Goal: Information Seeking & Learning: Learn about a topic

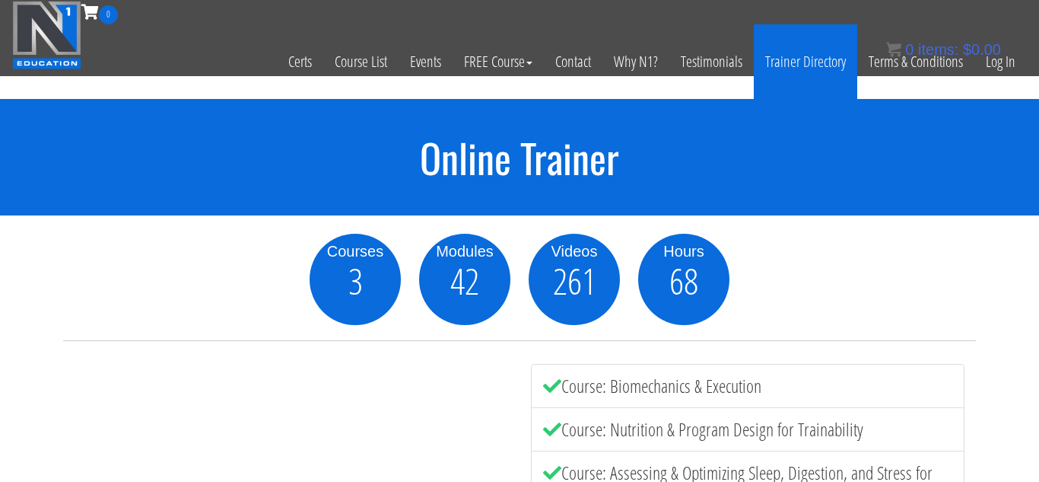
click at [781, 71] on link "Trainer Directory" at bounding box center [805, 61] width 103 height 75
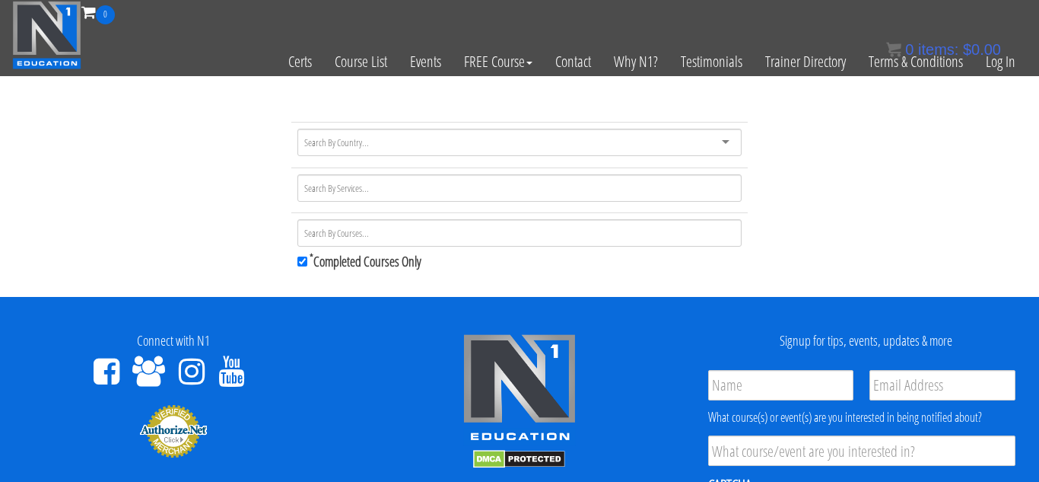
click at [402, 143] on div at bounding box center [520, 142] width 444 height 27
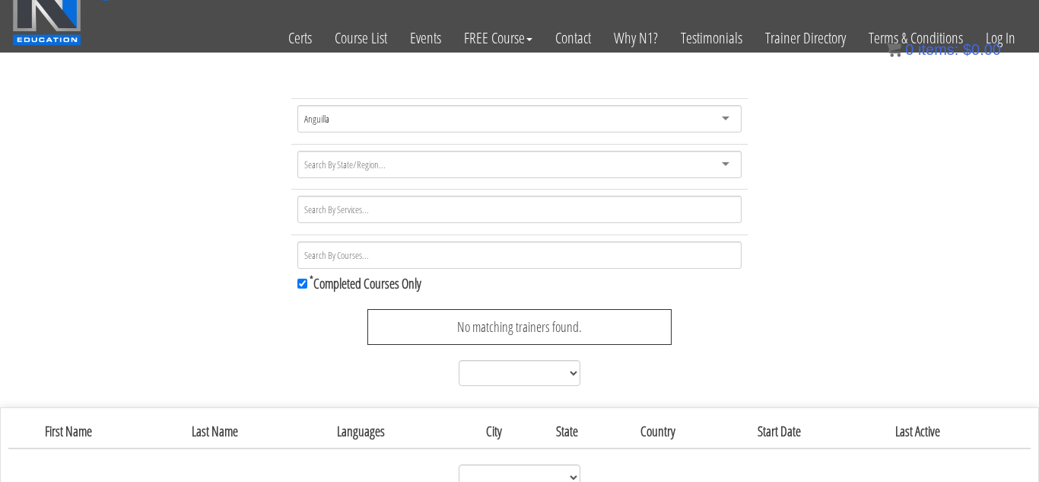
scroll to position [61, 0]
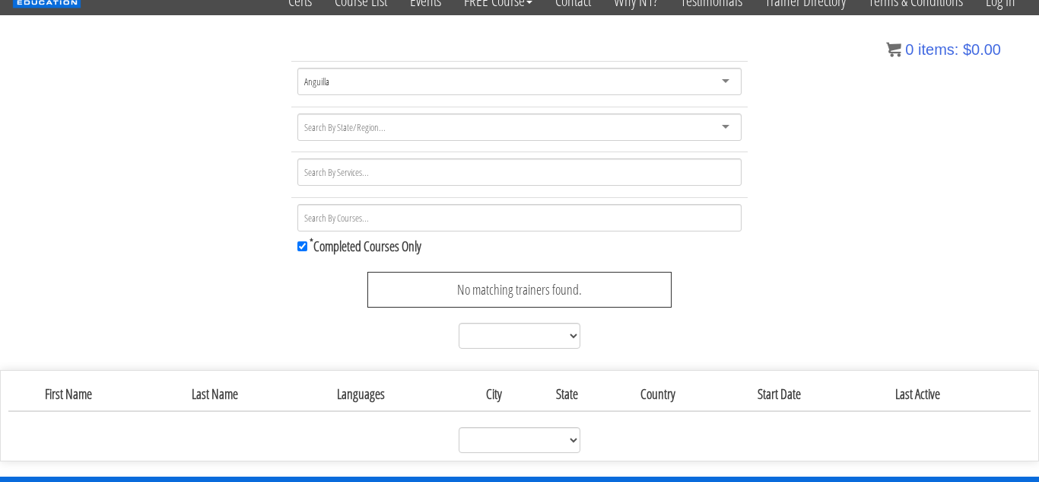
click at [508, 88] on div "Anguilla" at bounding box center [520, 81] width 444 height 27
click at [374, 79] on div "[GEOGRAPHIC_DATA]" at bounding box center [520, 81] width 444 height 27
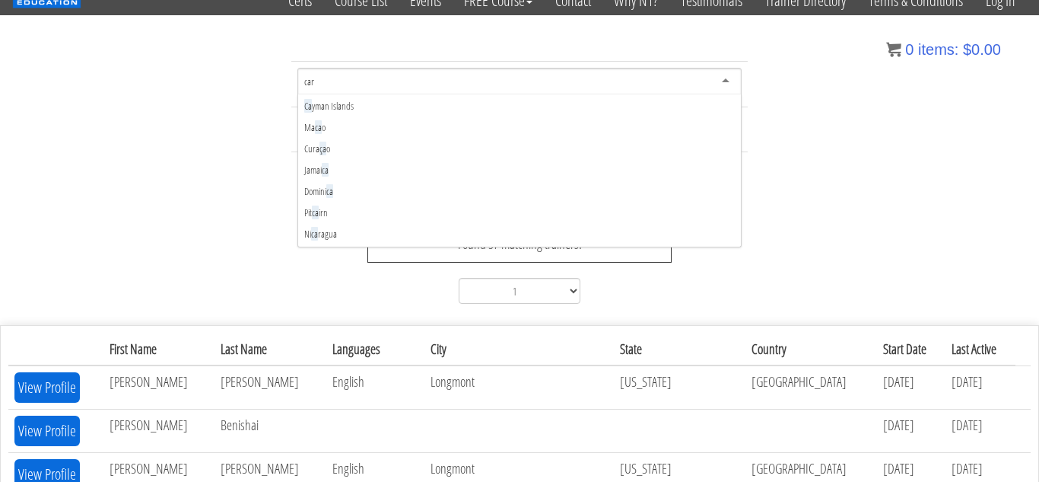
type input "cana"
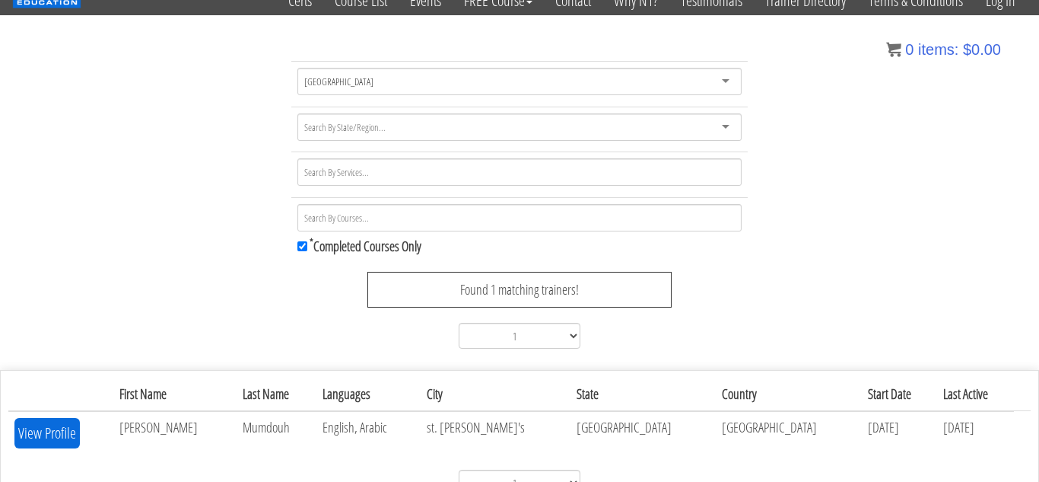
scroll to position [0, 0]
click at [396, 132] on div at bounding box center [520, 126] width 444 height 27
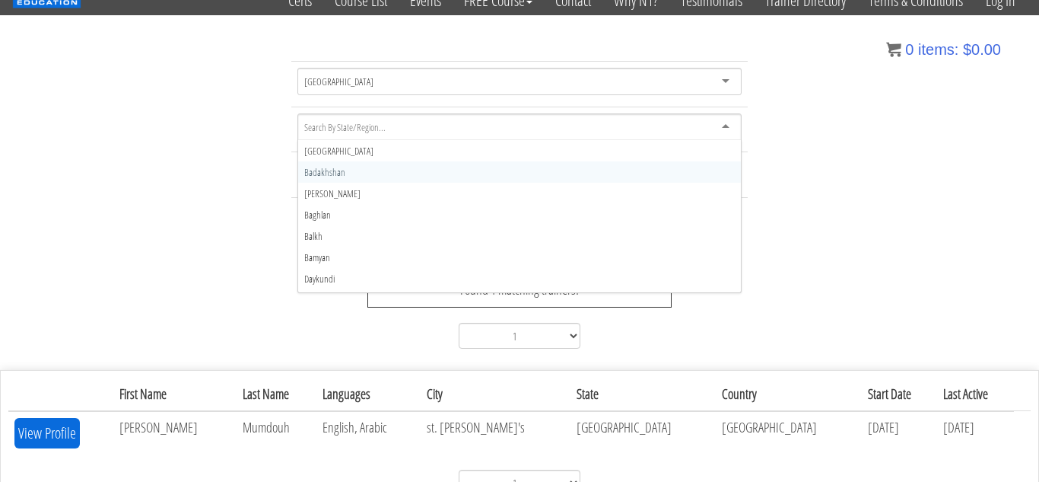
click at [396, 132] on div at bounding box center [520, 126] width 444 height 27
type input "ontar"
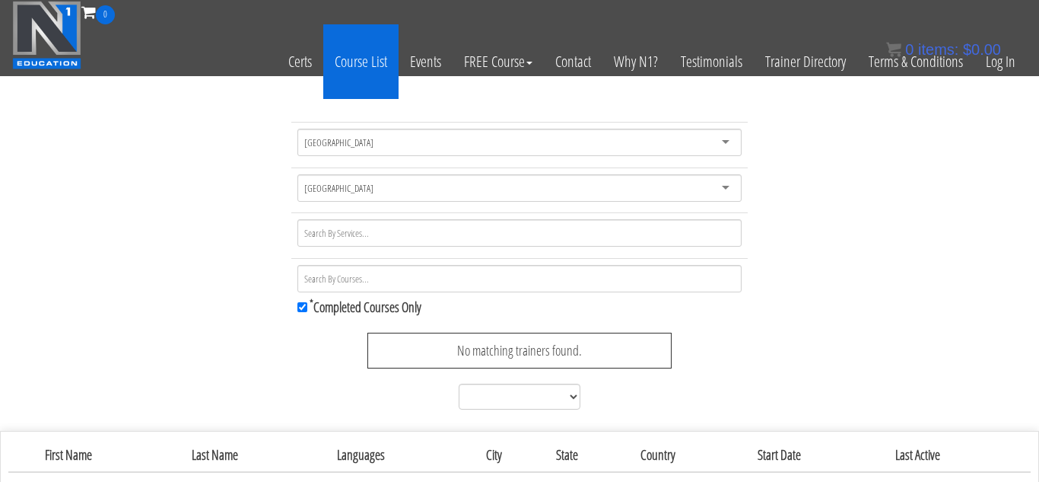
click at [361, 70] on link "Course List" at bounding box center [360, 61] width 75 height 75
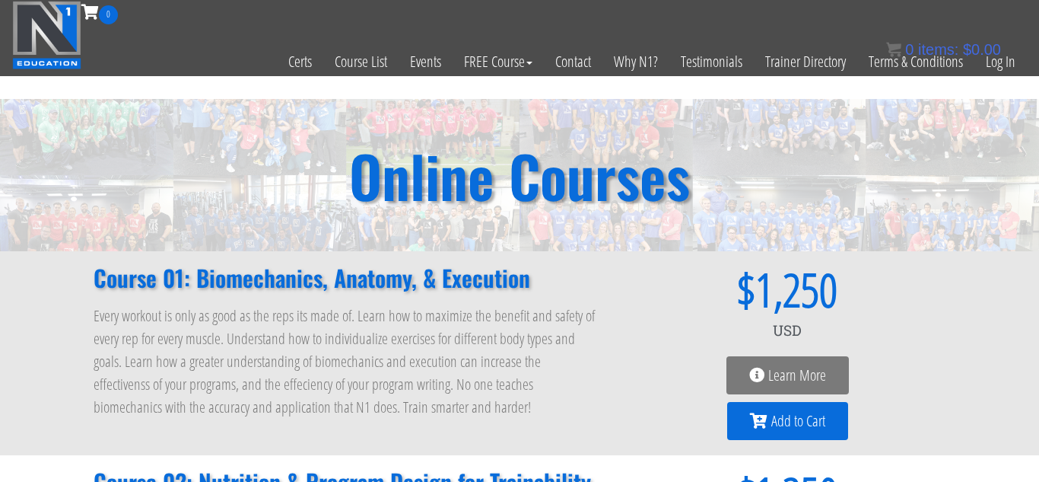
click at [122, 247] on div "Online Courses" at bounding box center [519, 175] width 1039 height 152
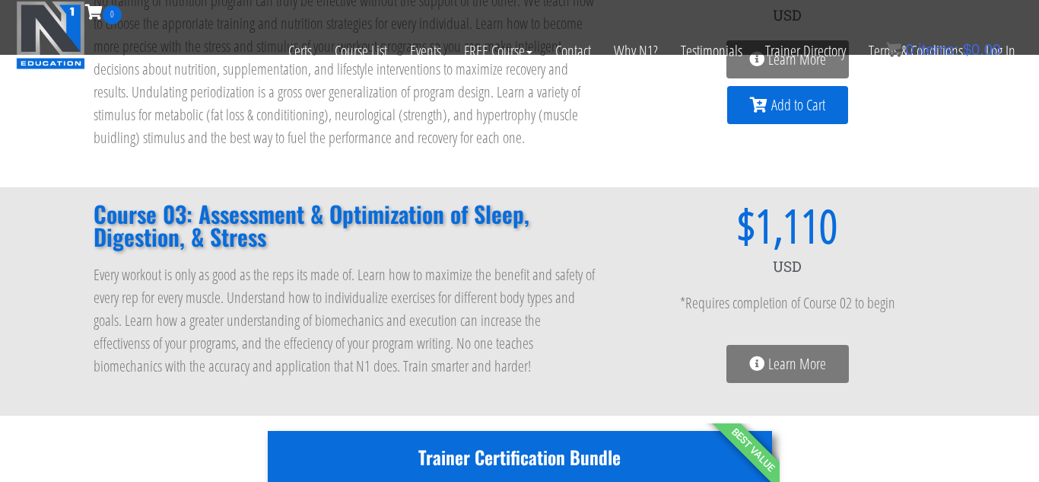
scroll to position [421, 0]
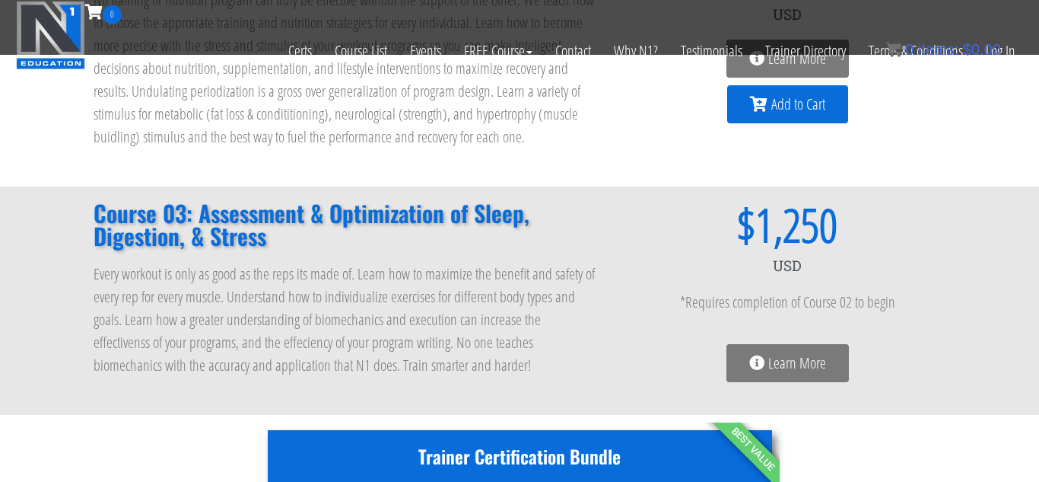
click at [122, 247] on h2 "Course 03: Assessment & Optimization of Sleep, Digestion, & Stress" at bounding box center [346, 225] width 505 height 46
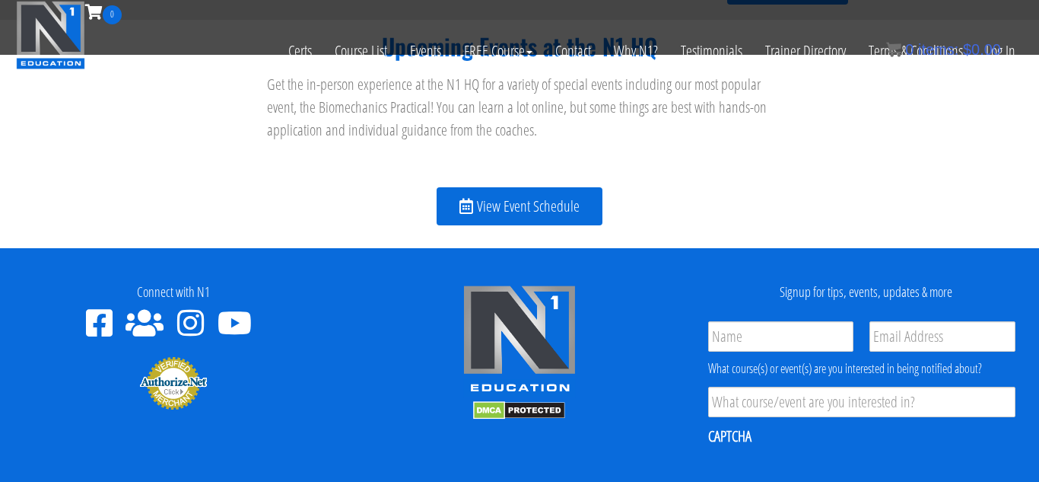
scroll to position [1815, 0]
